Goal: Find specific page/section: Find specific page/section

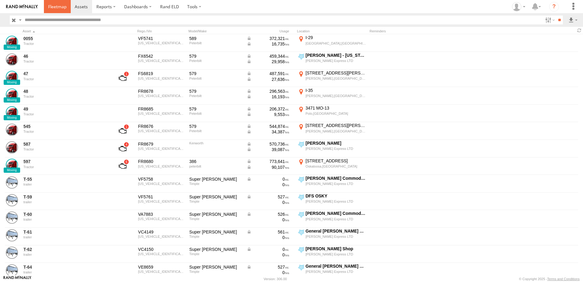
click at [57, 6] on span at bounding box center [57, 7] width 18 height 6
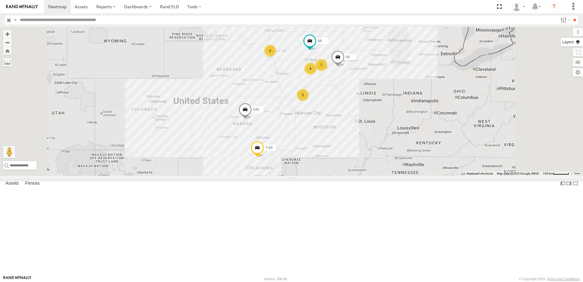
click at [578, 39] on label at bounding box center [571, 42] width 22 height 9
click at [0, 0] on span "Basemaps" at bounding box center [0, 0] width 0 height 0
click at [0, 0] on span "Satellite + Roadmap" at bounding box center [0, 0] width 0 height 0
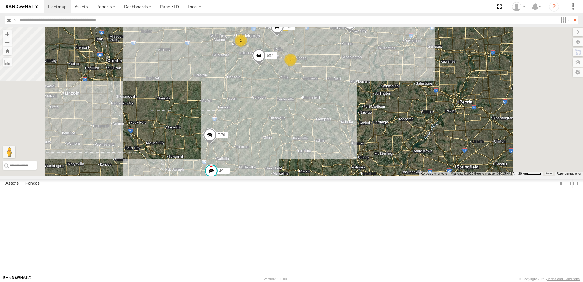
drag, startPoint x: 352, startPoint y: 124, endPoint x: 312, endPoint y: 190, distance: 77.6
click at [312, 175] on div "T-69 545 48 46 3 4 T-70 T-62 2 49 587" at bounding box center [291, 101] width 583 height 149
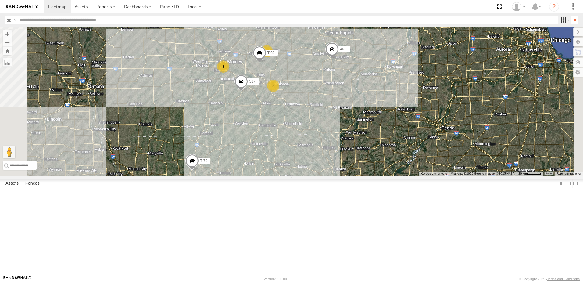
click at [559, 19] on label at bounding box center [564, 20] width 13 height 9
click at [0, 0] on span "trailer" at bounding box center [0, 0] width 0 height 0
click at [574, 19] on input "**" at bounding box center [574, 20] width 7 height 9
